Goal: Information Seeking & Learning: Learn about a topic

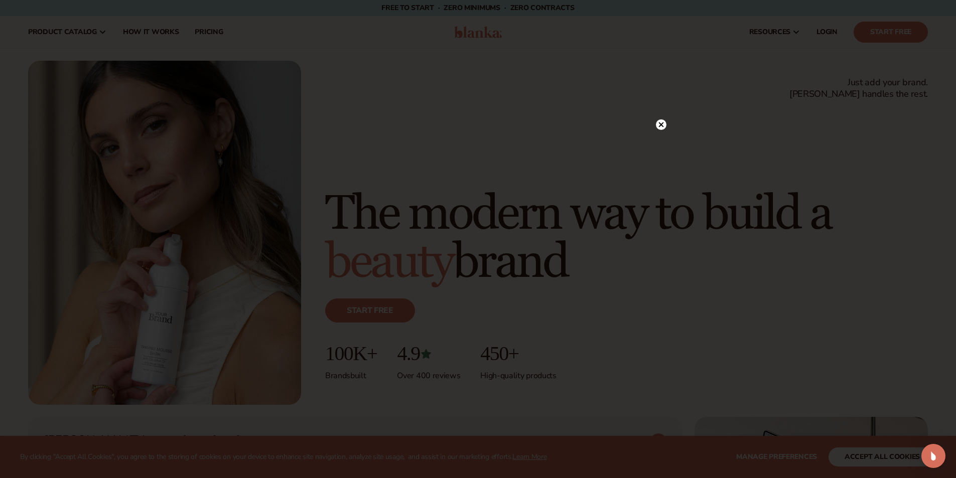
click at [668, 122] on div at bounding box center [478, 239] width 956 height 478
click at [662, 128] on circle at bounding box center [661, 124] width 11 height 11
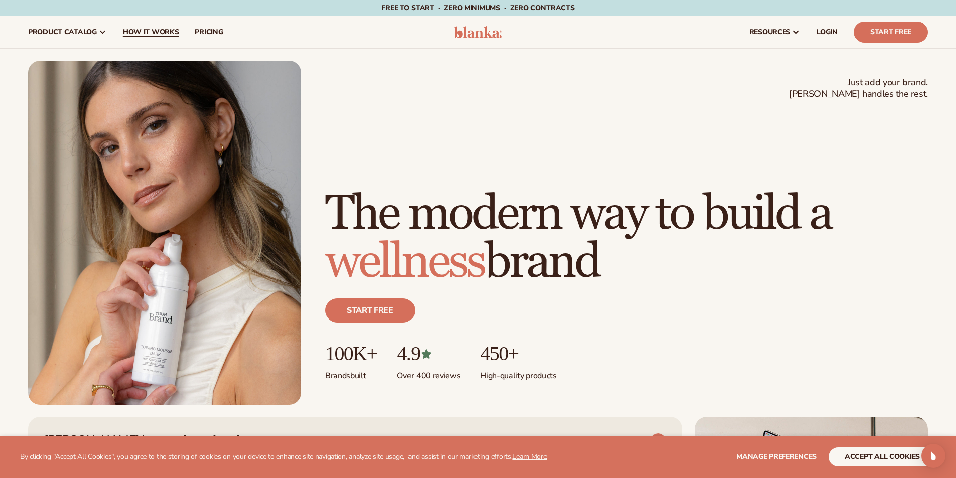
click at [147, 24] on link "How It Works" at bounding box center [151, 32] width 72 height 32
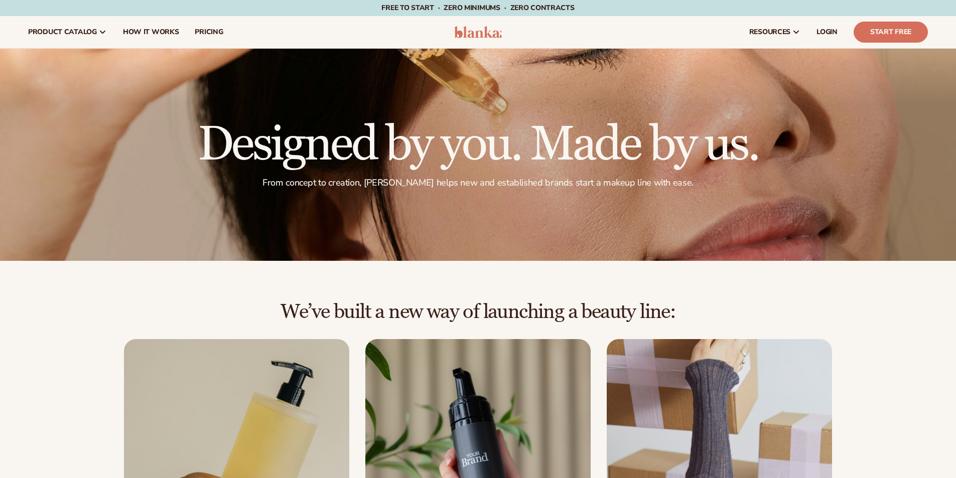
click at [74, 30] on span "product catalog" at bounding box center [62, 32] width 69 height 8
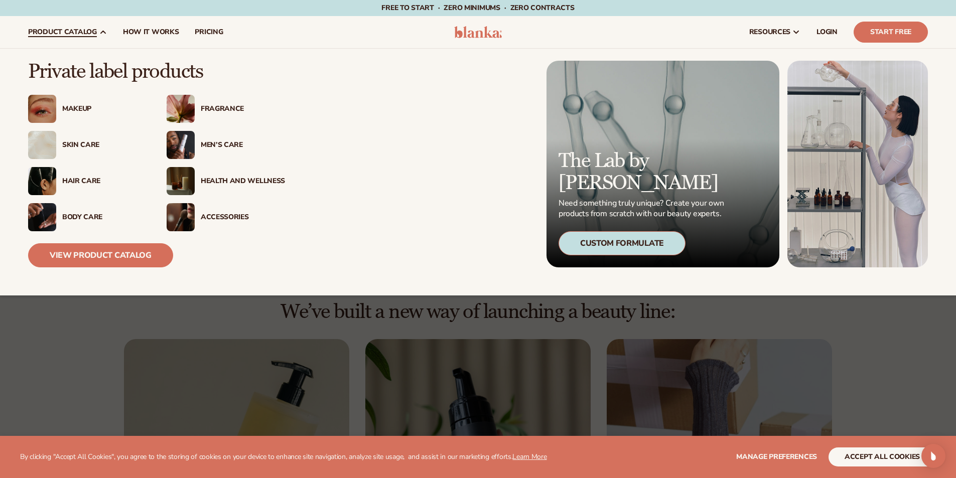
click at [73, 184] on div "Hair Care" at bounding box center [104, 181] width 84 height 9
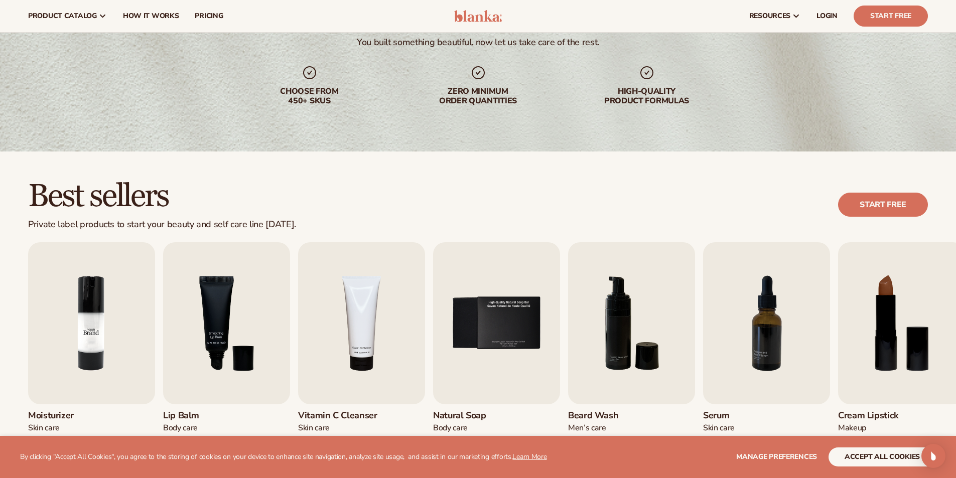
scroll to position [100, 0]
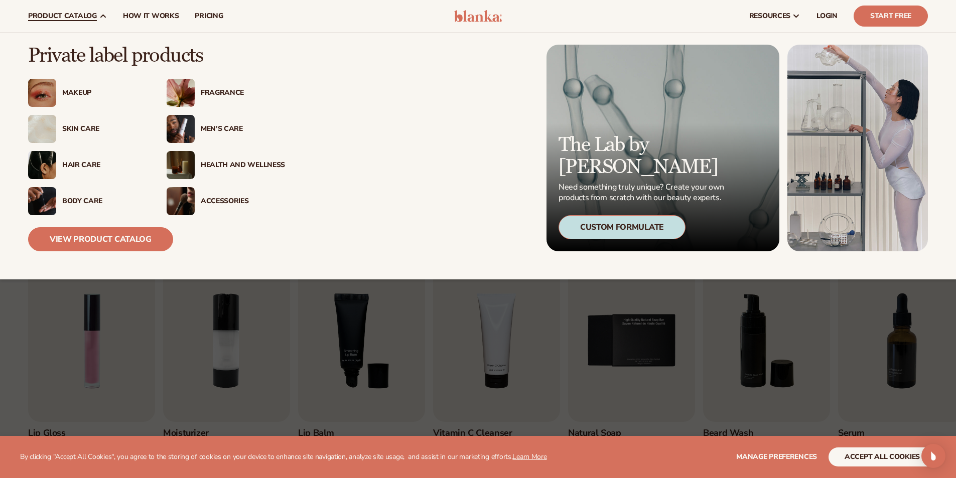
click at [77, 167] on div "Hair Care" at bounding box center [104, 165] width 84 height 9
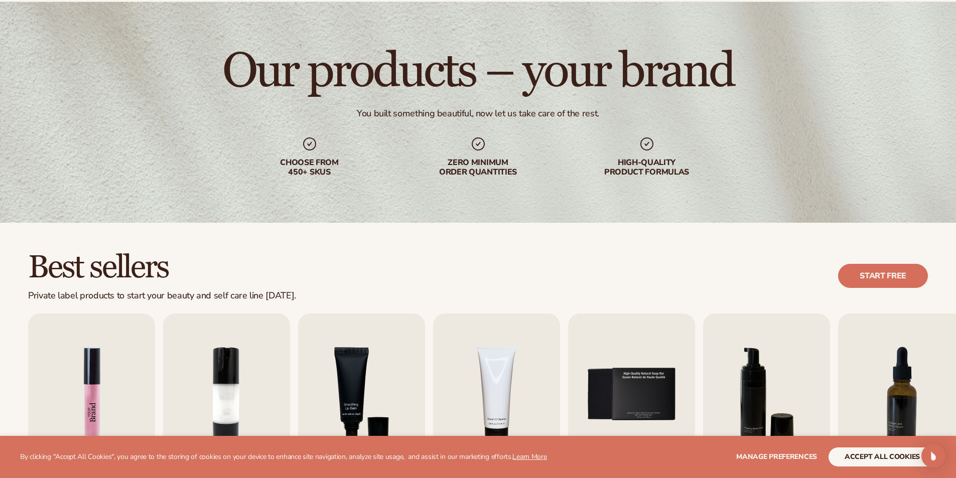
scroll to position [201, 0]
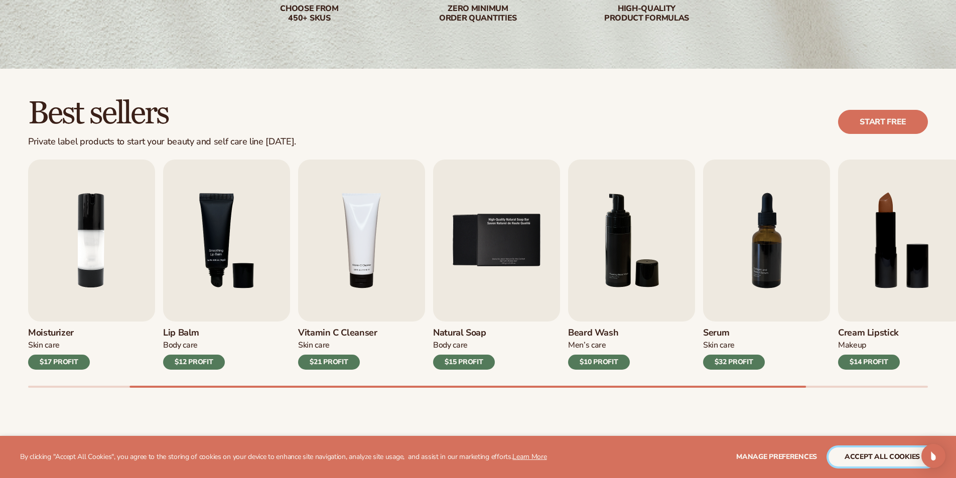
click at [874, 449] on button "accept all cookies" at bounding box center [882, 457] width 107 height 19
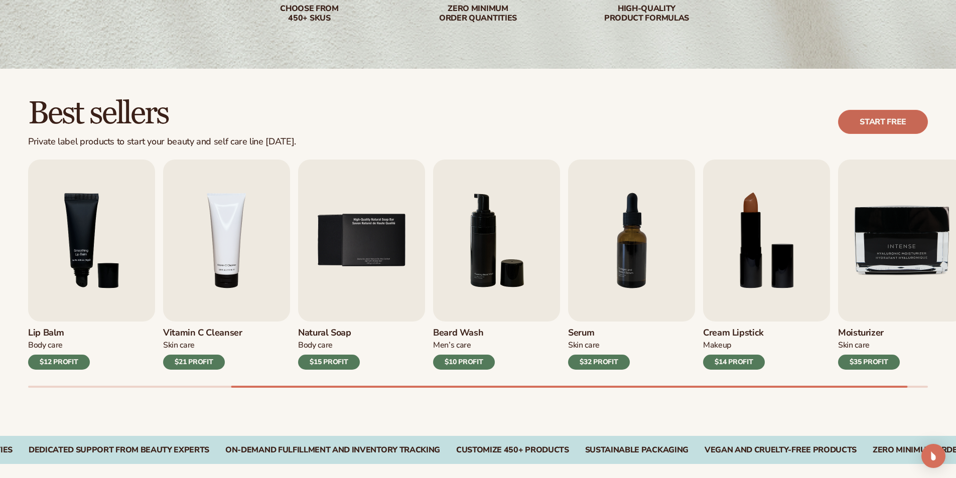
click at [902, 128] on link "Start free" at bounding box center [883, 122] width 90 height 24
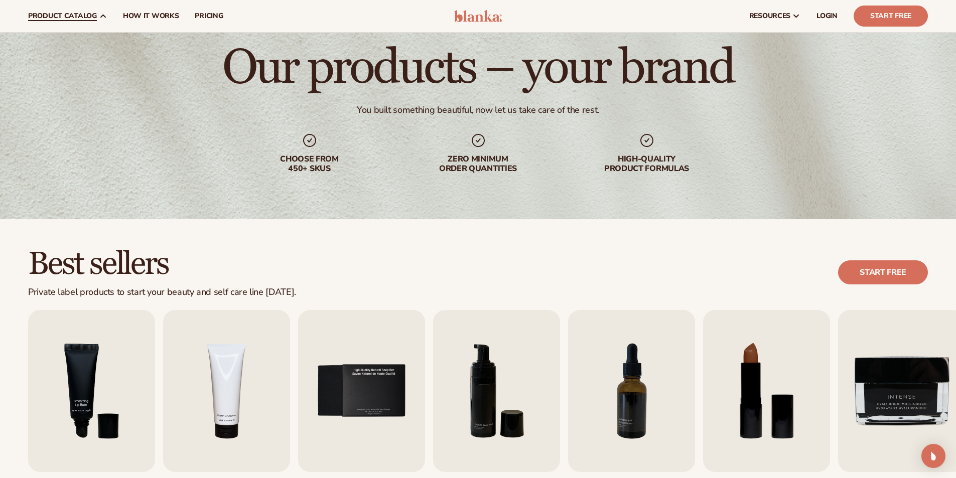
scroll to position [0, 0]
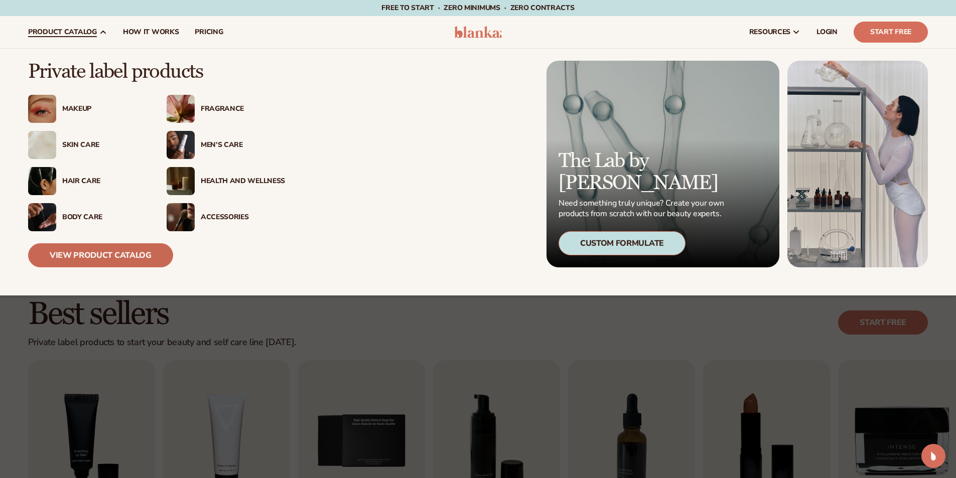
click at [130, 256] on link "View Product Catalog" at bounding box center [100, 255] width 145 height 24
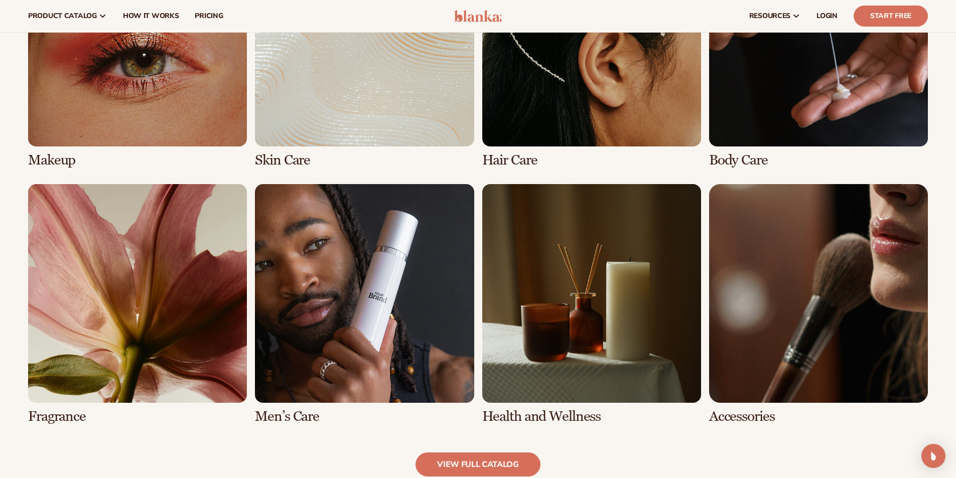
scroll to position [703, 0]
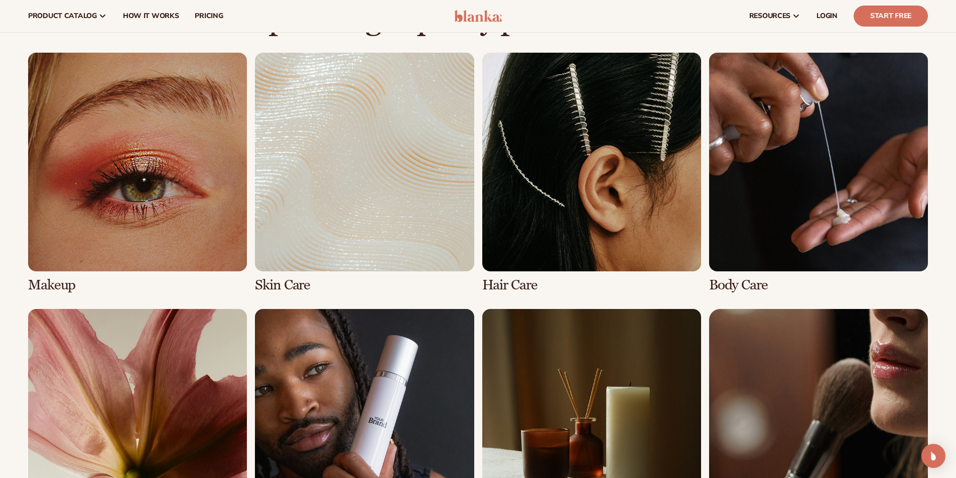
click at [528, 250] on link "3 / 8" at bounding box center [591, 173] width 219 height 240
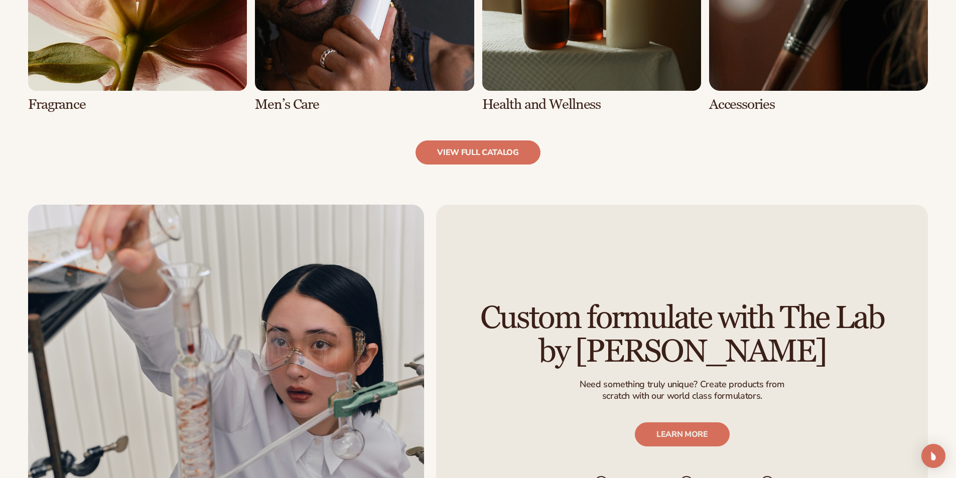
scroll to position [1205, 0]
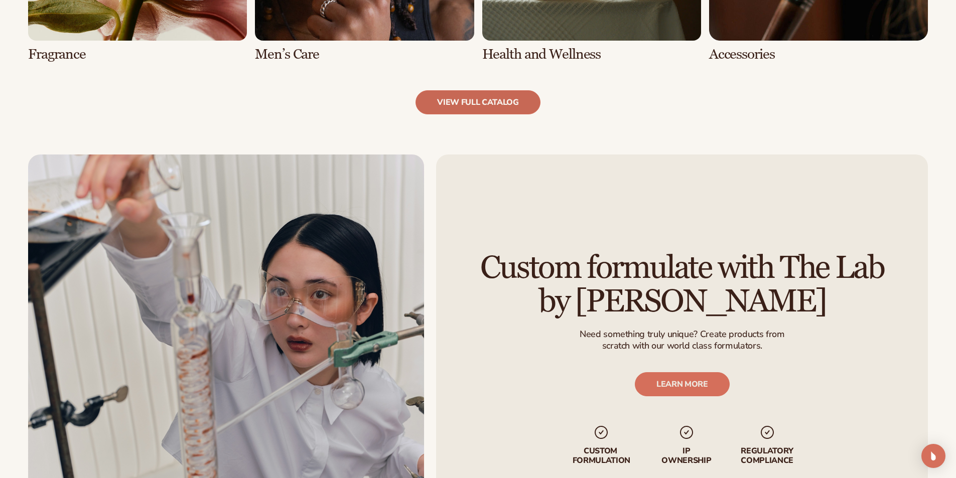
click at [463, 101] on link "view full catalog" at bounding box center [478, 102] width 125 height 24
